Goal: Find specific page/section: Find specific page/section

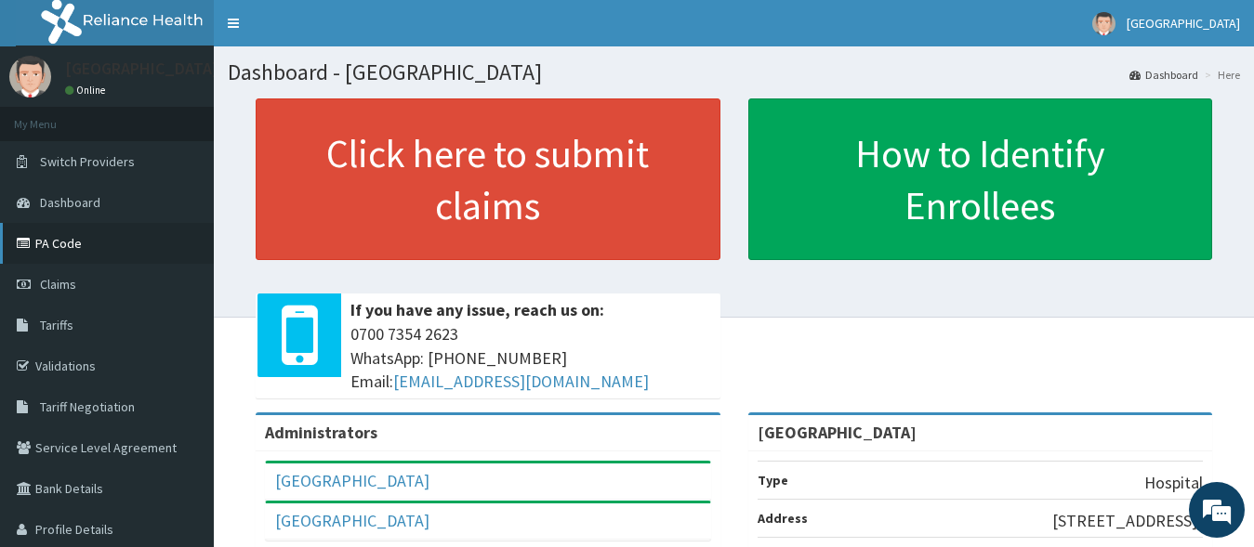
click at [55, 250] on link "PA Code" at bounding box center [107, 243] width 214 height 41
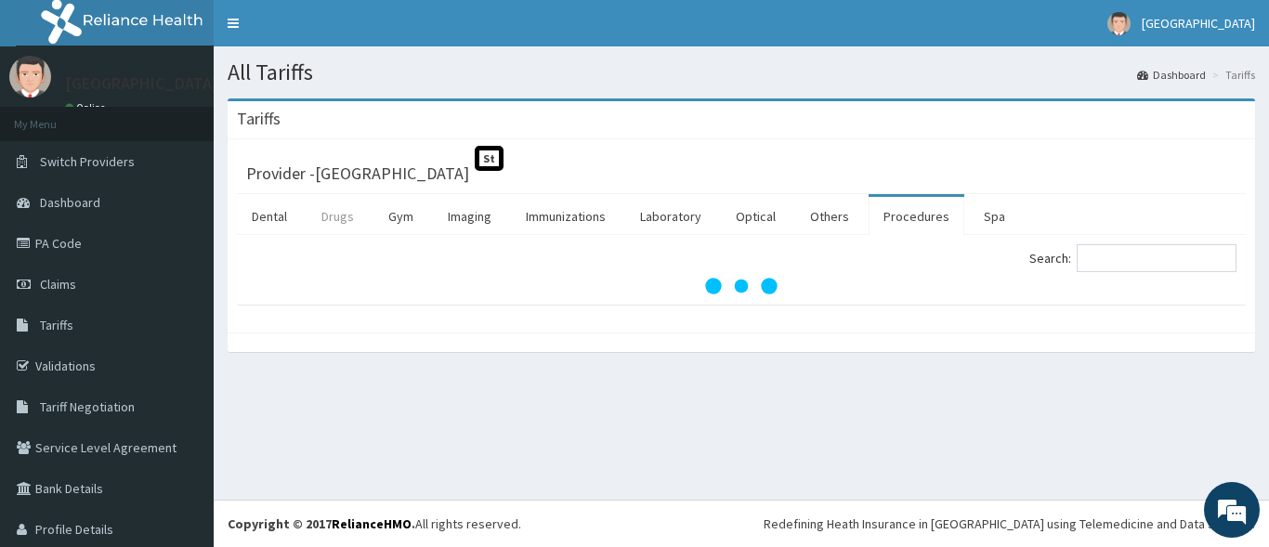
click at [340, 224] on link "Drugs" at bounding box center [338, 216] width 62 height 39
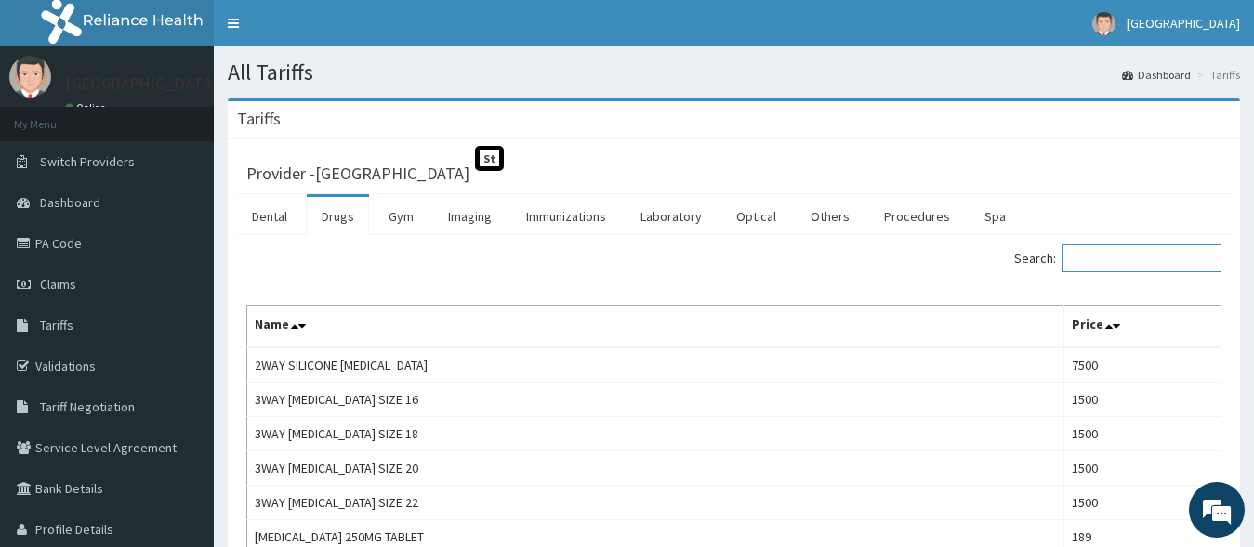
click at [1099, 249] on input "Search:" at bounding box center [1141, 258] width 160 height 28
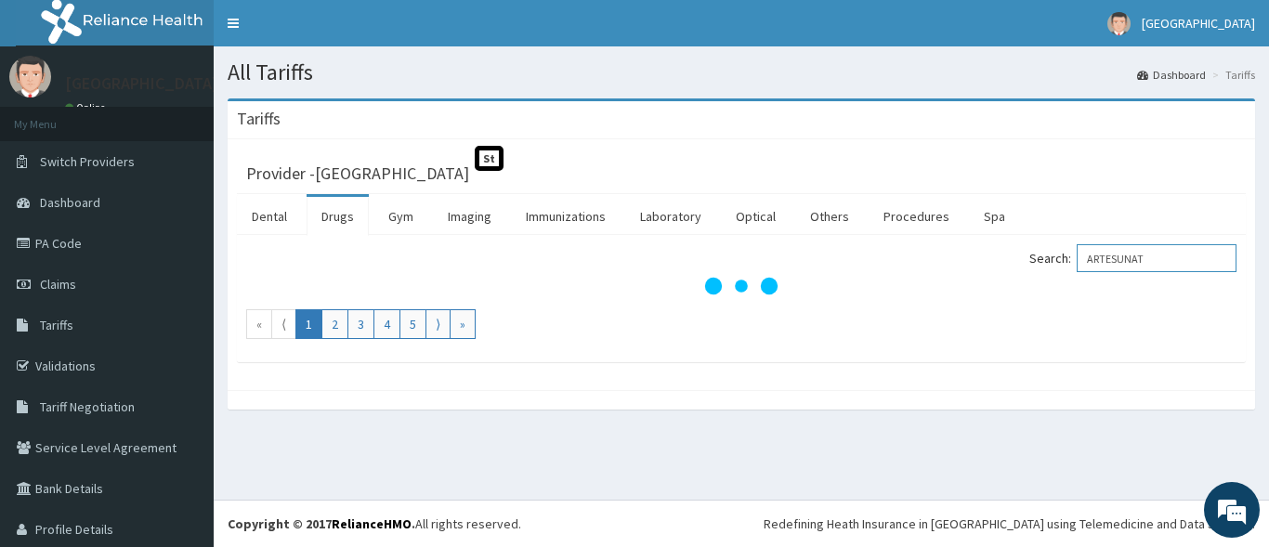
type input "ARTESUNAT"
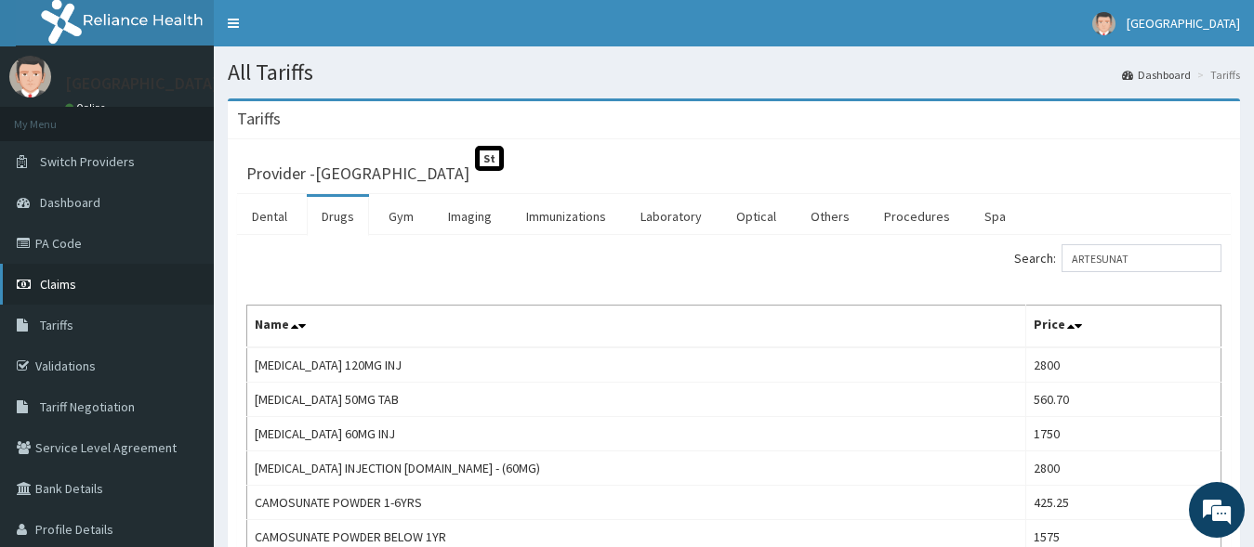
click at [54, 283] on span "Claims" at bounding box center [58, 284] width 36 height 17
